Goal: Task Accomplishment & Management: Use online tool/utility

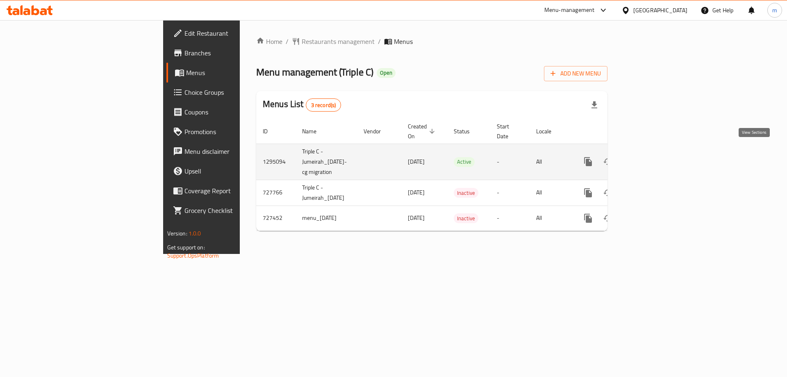
click at [651, 158] on icon "enhanced table" at bounding box center [647, 161] width 7 height 7
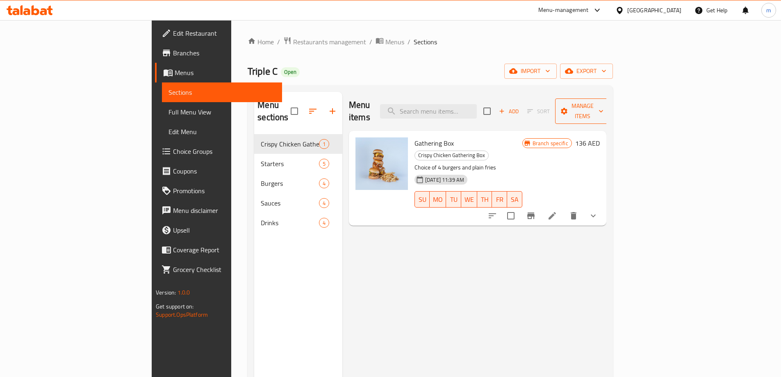
click at [603, 103] on span "Manage items" at bounding box center [583, 111] width 42 height 20
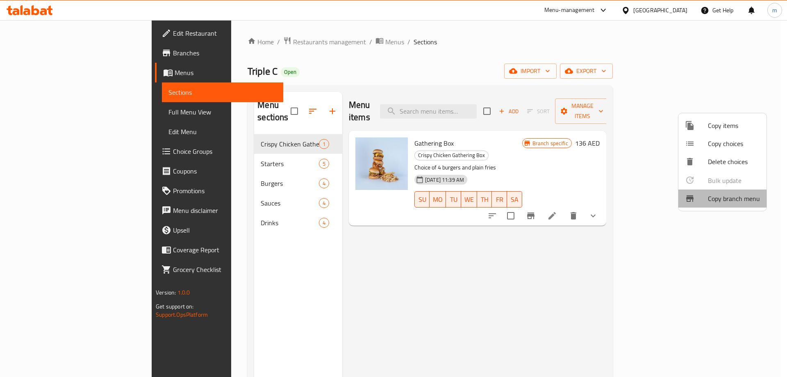
click at [731, 200] on span "Copy branch menu" at bounding box center [734, 199] width 52 height 10
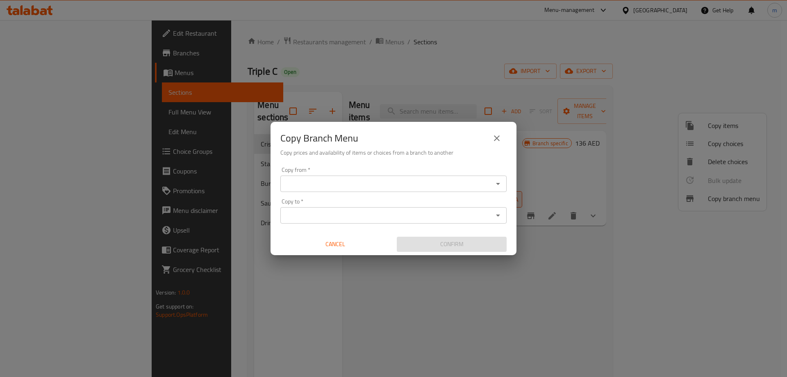
click at [417, 187] on input "Copy from   *" at bounding box center [387, 183] width 208 height 11
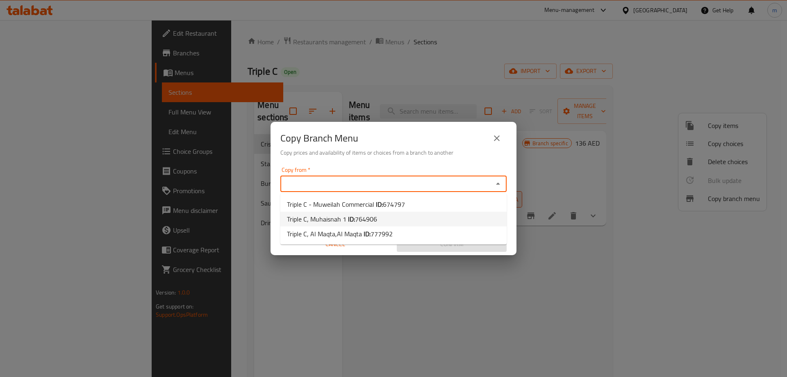
click at [389, 212] on li "Triple C, Muhaisnah 1 ID: 764906" at bounding box center [393, 219] width 226 height 15
type input "Triple C, Muhaisnah 1"
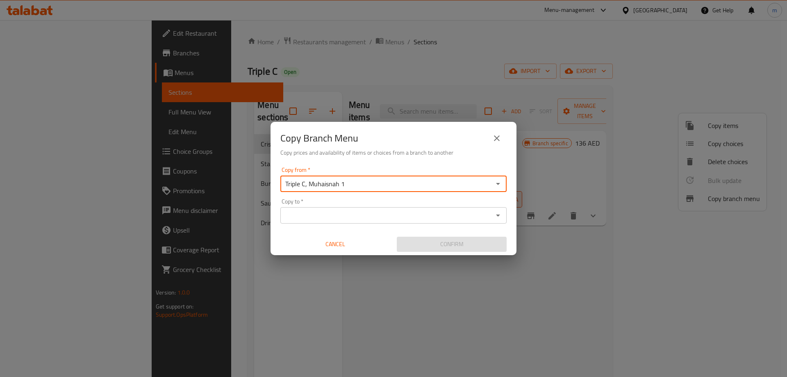
click at [381, 209] on div "Copy to *" at bounding box center [393, 215] width 226 height 16
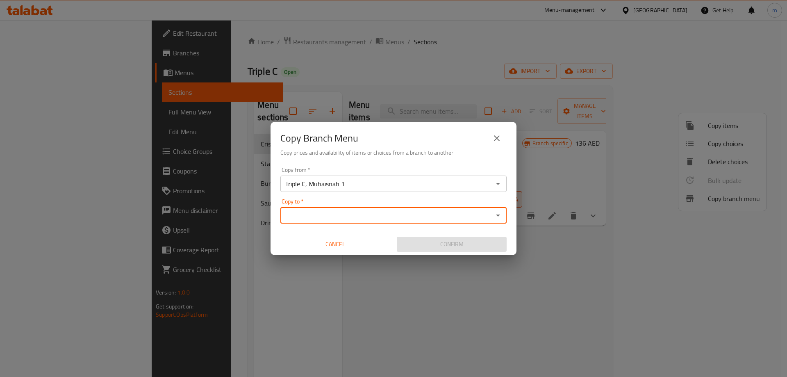
click at [355, 220] on input "Copy to   *" at bounding box center [387, 214] width 208 height 11
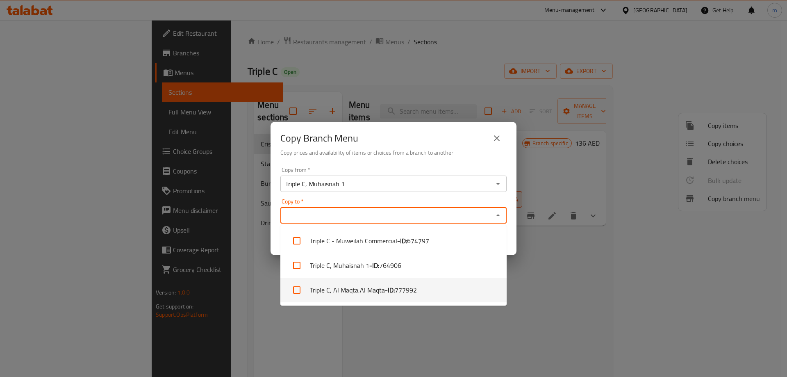
click at [391, 291] on b "- ID:" at bounding box center [390, 290] width 10 height 10
checkbox input "true"
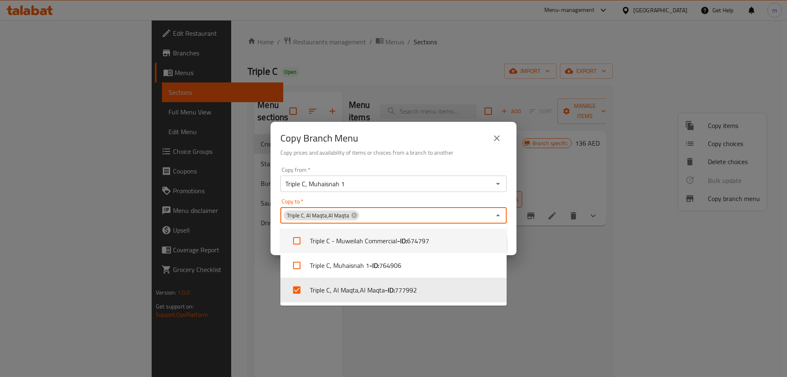
click at [422, 105] on div "Copy Branch Menu Copy prices and availability of items or choices from a branch…" at bounding box center [393, 188] width 787 height 377
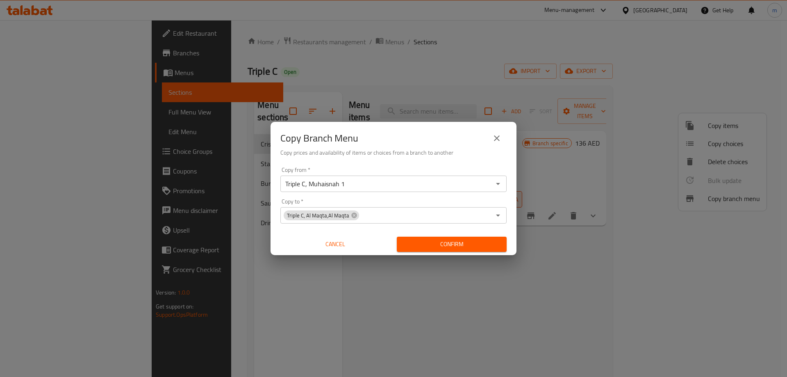
click at [454, 246] on span "Confirm" at bounding box center [451, 244] width 97 height 10
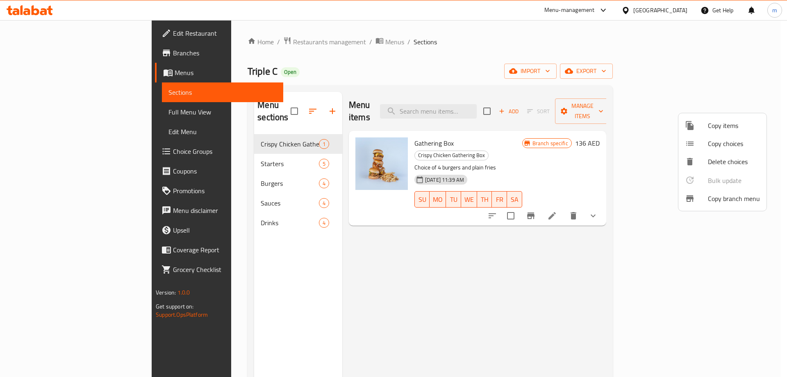
click at [46, 51] on div at bounding box center [393, 188] width 787 height 377
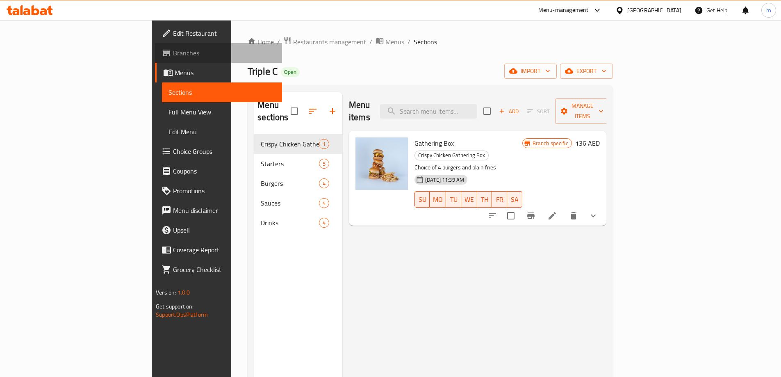
click at [173, 48] on span "Branches" at bounding box center [224, 53] width 102 height 10
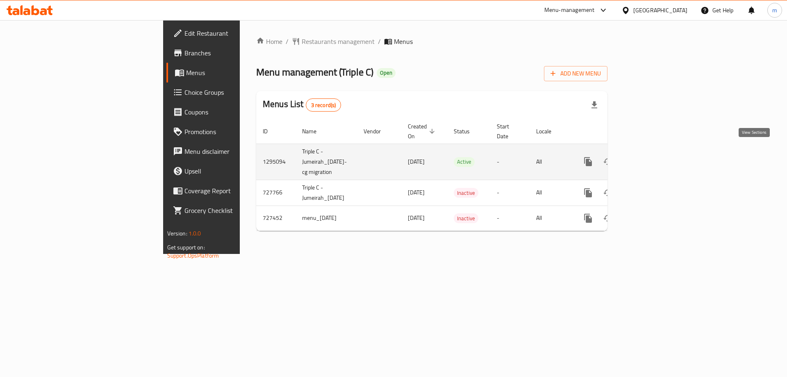
click at [657, 152] on link "enhanced table" at bounding box center [648, 162] width 20 height 20
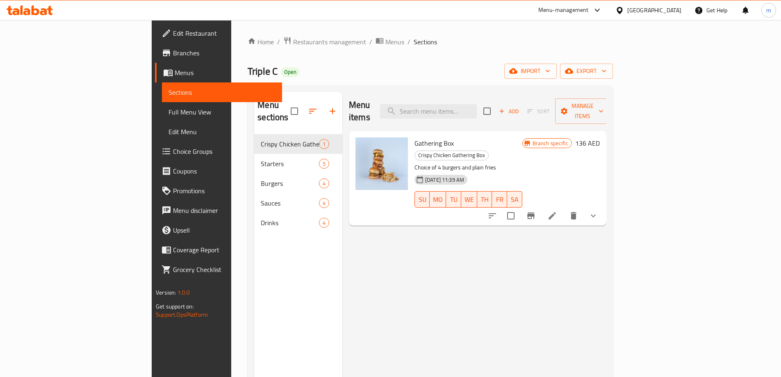
click at [155, 61] on link "Branches" at bounding box center [218, 53] width 127 height 20
